Goal: Task Accomplishment & Management: Complete application form

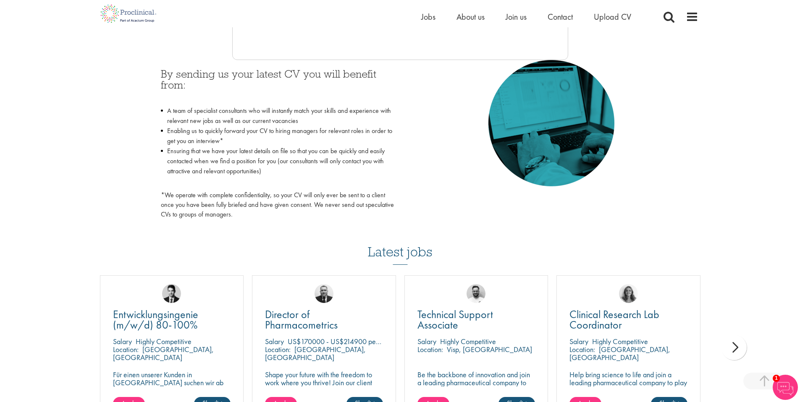
scroll to position [407, 0]
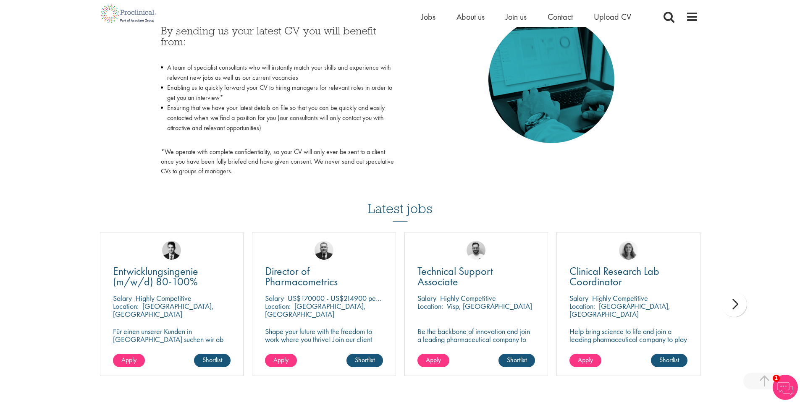
click at [739, 310] on div "next" at bounding box center [733, 304] width 25 height 25
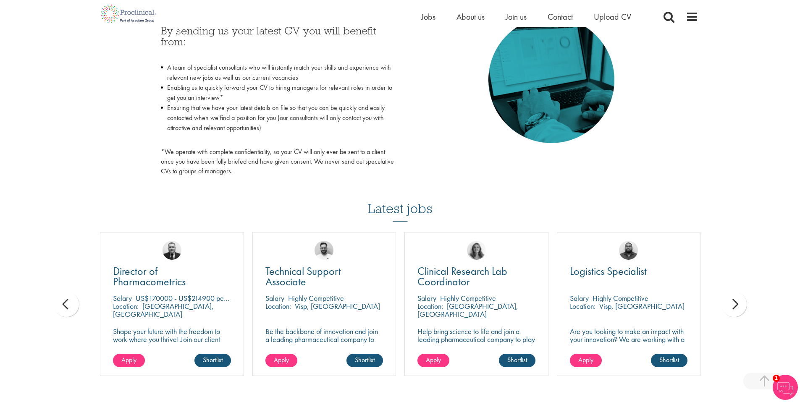
click at [739, 310] on div "next" at bounding box center [733, 304] width 25 height 25
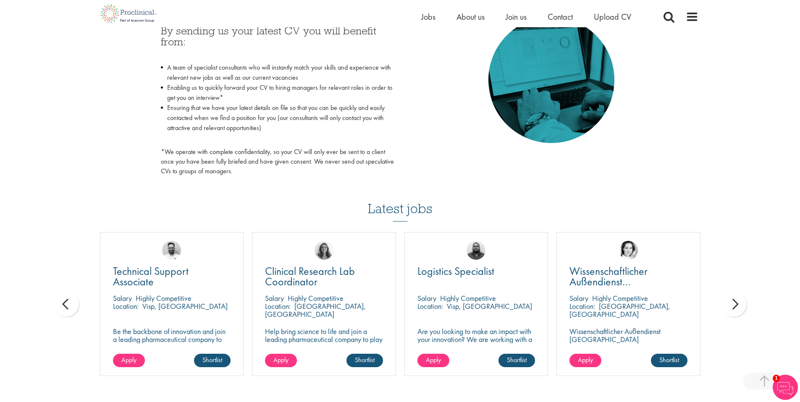
click at [739, 310] on div "next" at bounding box center [733, 304] width 25 height 25
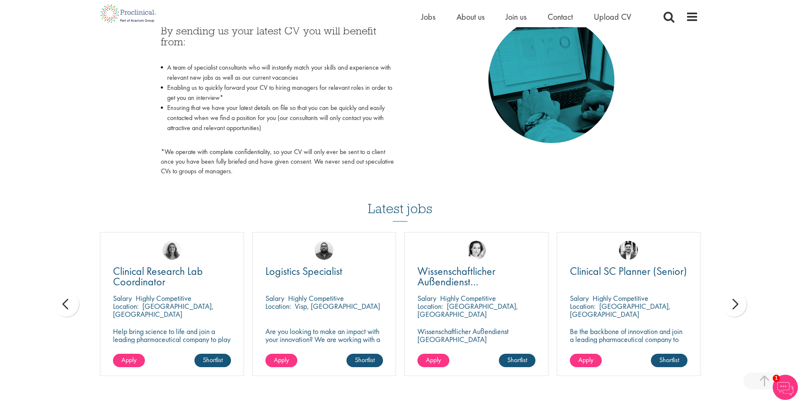
click at [739, 310] on div "next" at bounding box center [733, 304] width 25 height 25
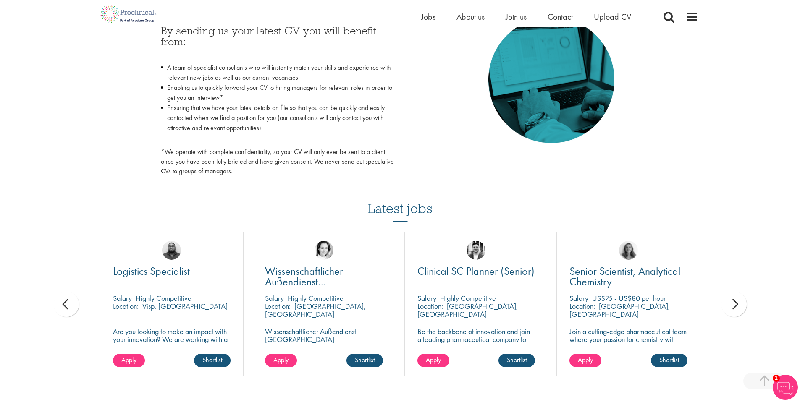
click at [739, 310] on div "next" at bounding box center [733, 304] width 25 height 25
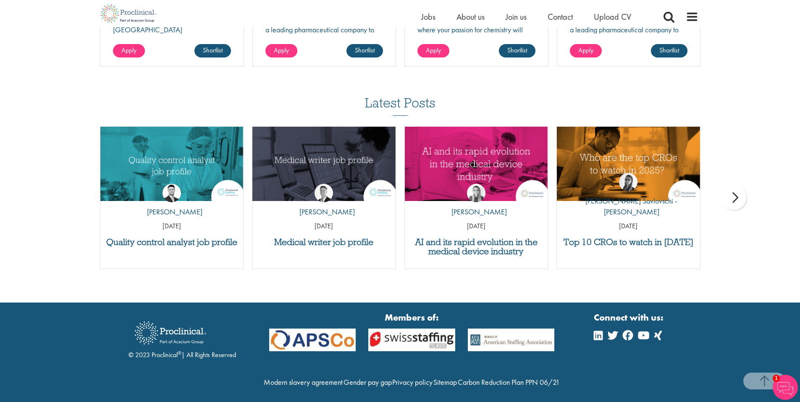
scroll to position [723, 0]
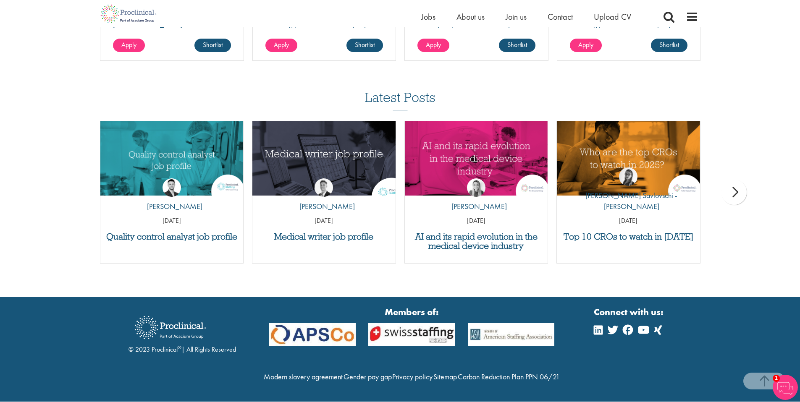
click at [372, 158] on img "Link to a post" at bounding box center [324, 158] width 172 height 89
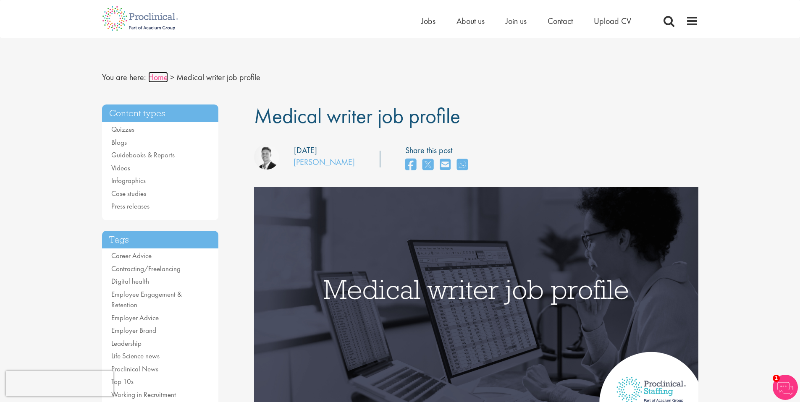
click at [161, 79] on link "Home" at bounding box center [158, 77] width 20 height 11
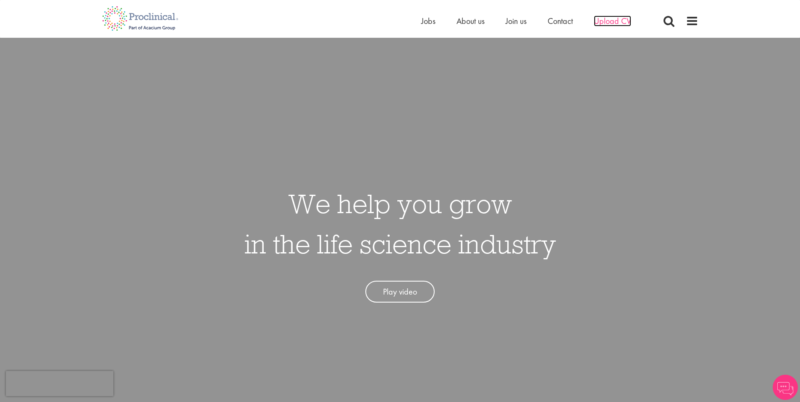
click at [621, 22] on span "Upload CV" at bounding box center [612, 21] width 37 height 11
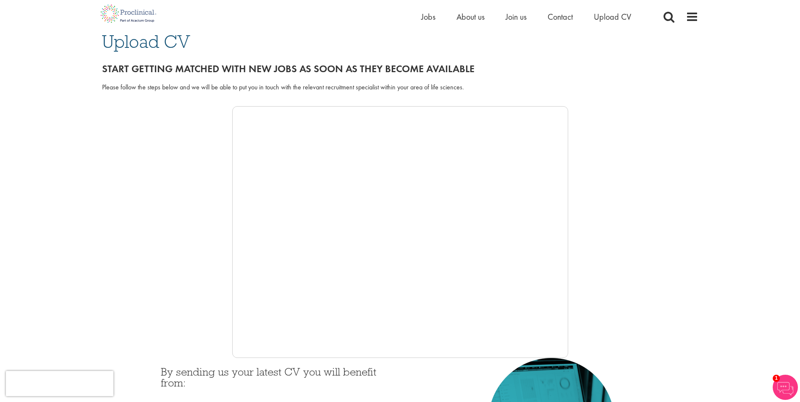
scroll to position [109, 0]
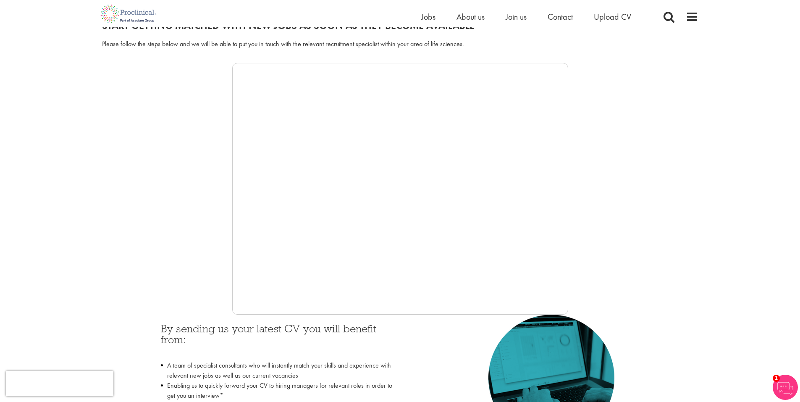
drag, startPoint x: 217, startPoint y: 266, endPoint x: 228, endPoint y: 260, distance: 12.8
click at [217, 266] on div at bounding box center [400, 189] width 596 height 252
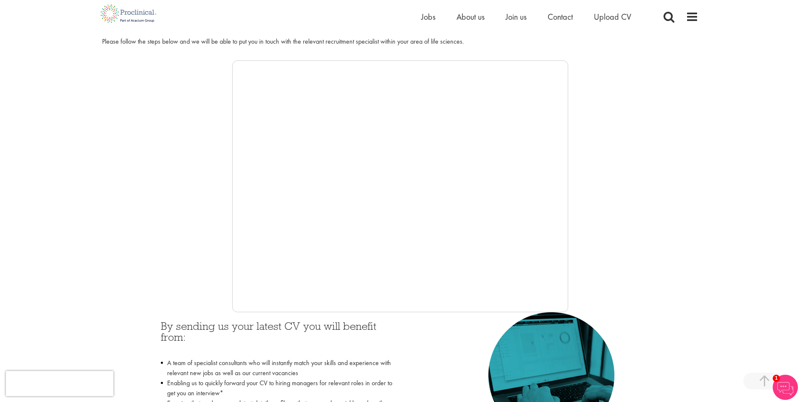
scroll to position [0, 0]
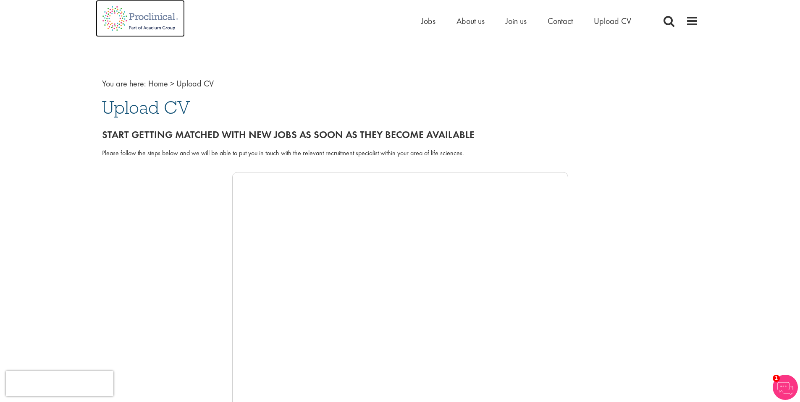
click at [151, 22] on img at bounding box center [140, 18] width 89 height 37
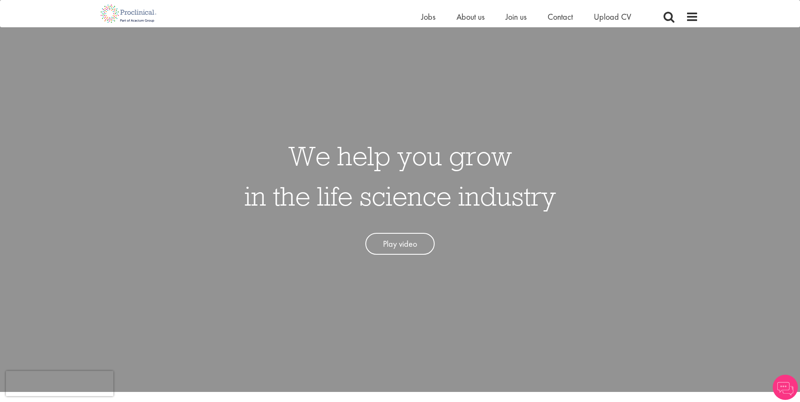
scroll to position [32, 0]
